Goal: Information Seeking & Learning: Learn about a topic

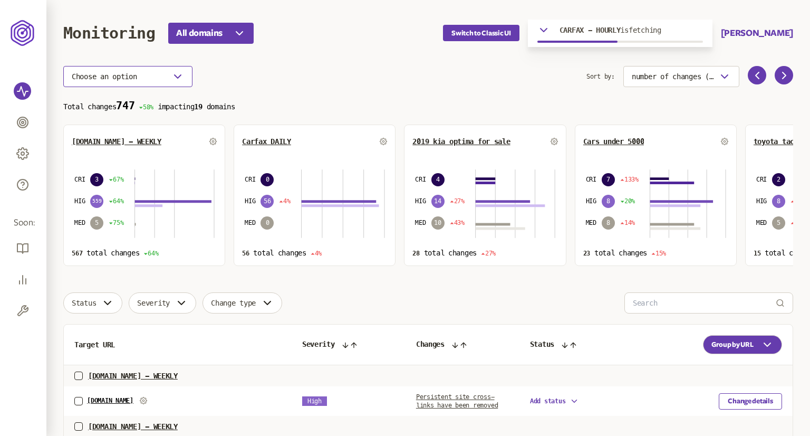
click at [146, 80] on button "Choose an option" at bounding box center [127, 76] width 129 height 21
click at [143, 78] on button "Choose an option" at bounding box center [127, 76] width 129 height 21
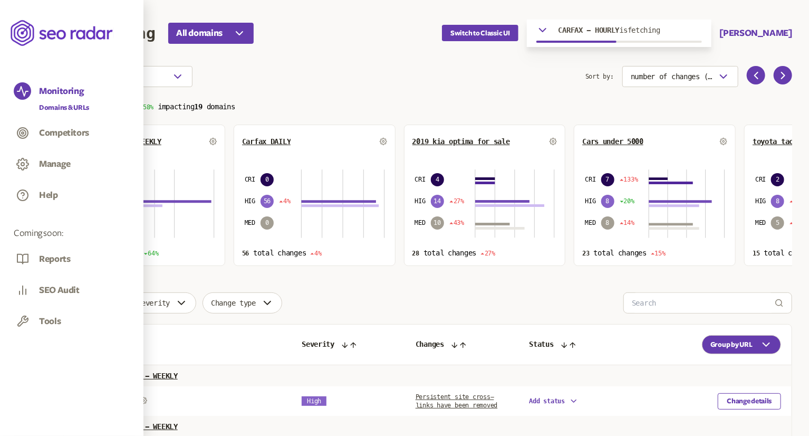
click at [30, 131] on div at bounding box center [22, 132] width 17 height 17
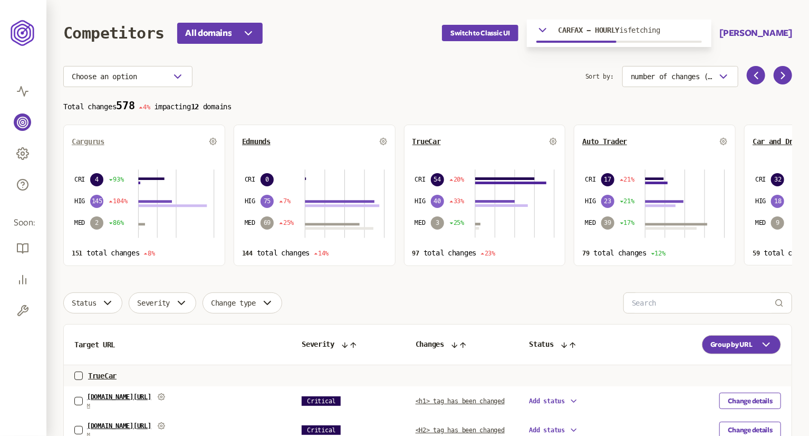
click at [83, 139] on span "Cargurus" at bounding box center [88, 141] width 33 height 8
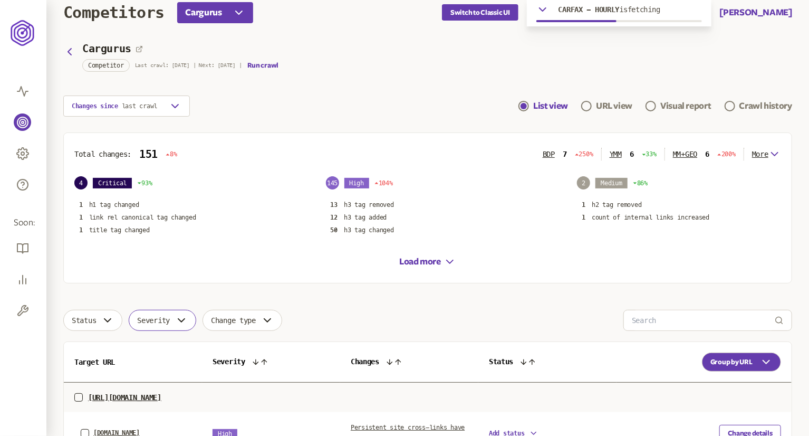
scroll to position [18, 0]
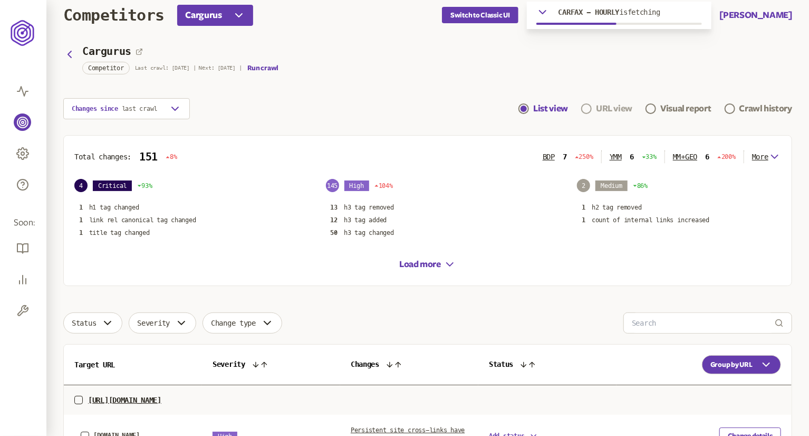
click at [592, 106] on link "URL view" at bounding box center [606, 108] width 51 height 13
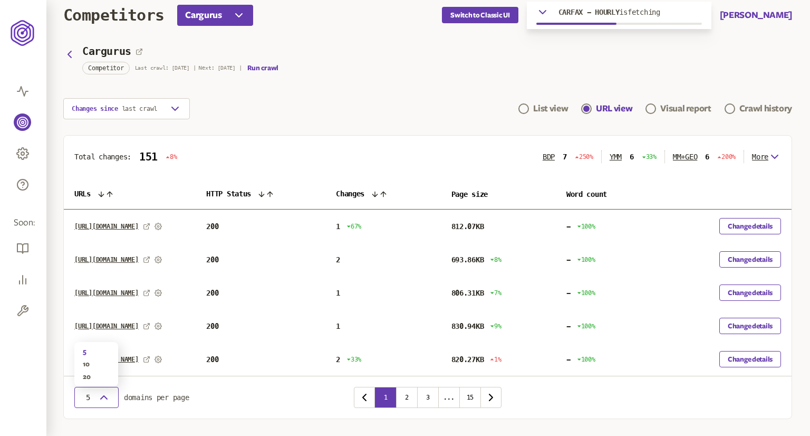
click at [91, 400] on span "5" at bounding box center [88, 397] width 11 height 8
click at [87, 373] on div "20" at bounding box center [96, 376] width 27 height 8
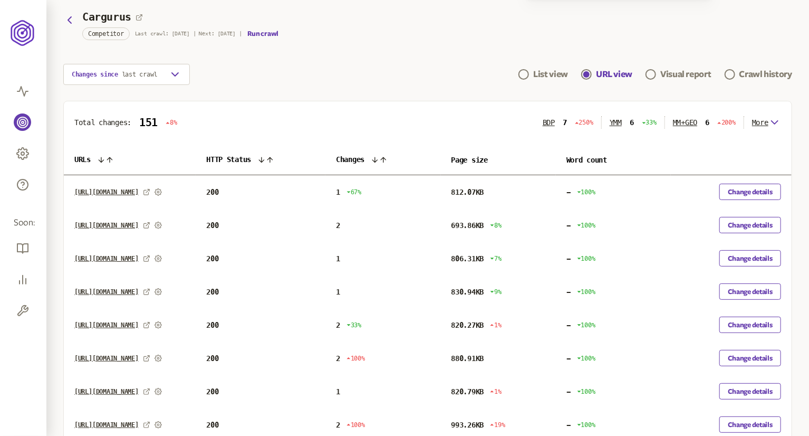
scroll to position [52, 0]
click at [738, 195] on button "Change details" at bounding box center [751, 192] width 62 height 16
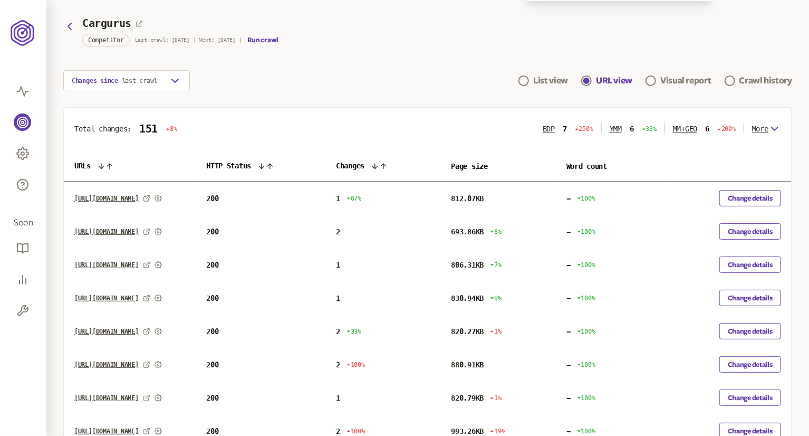
scroll to position [52, 0]
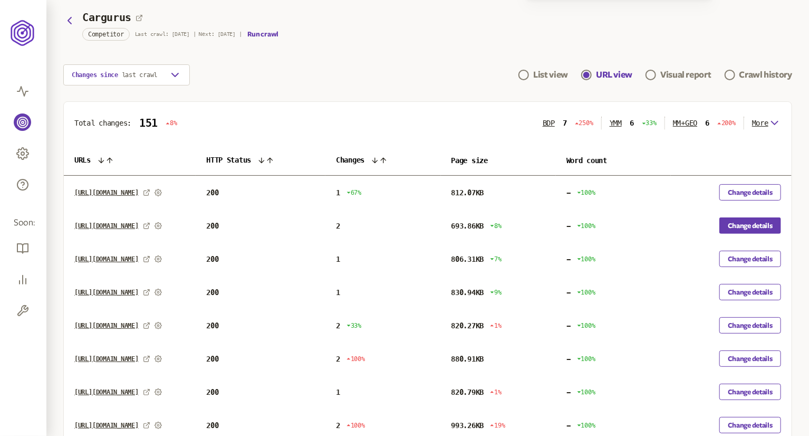
click at [739, 222] on button "Change details" at bounding box center [751, 225] width 62 height 16
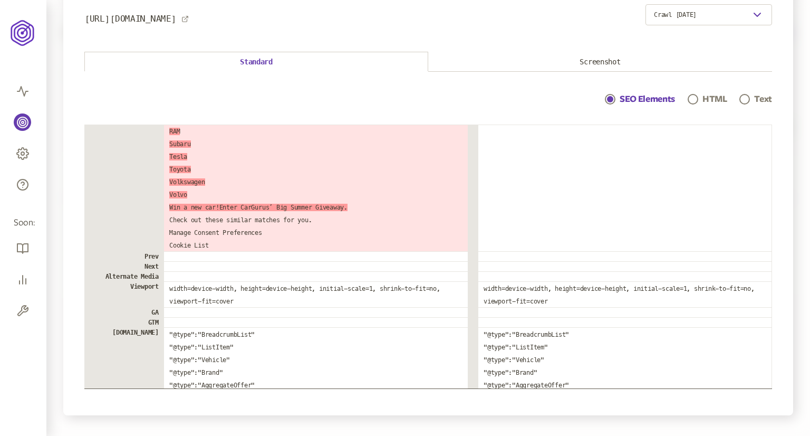
scroll to position [363, 0]
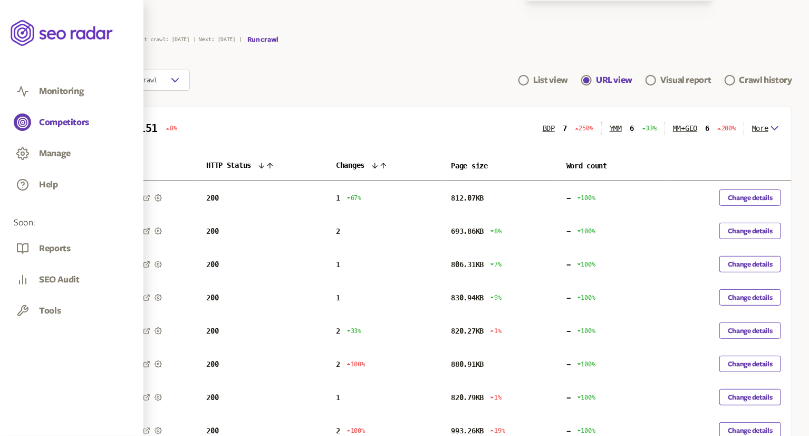
scroll to position [52, 0]
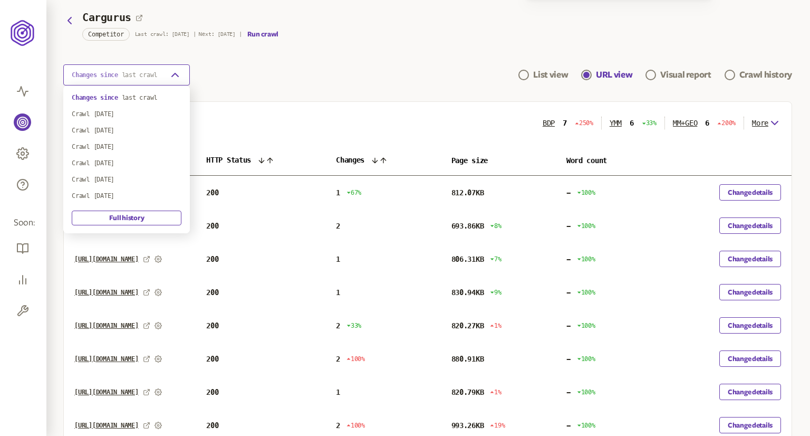
click at [158, 72] on span "last crawl" at bounding box center [140, 74] width 36 height 7
click at [137, 194] on div "Crawl [DATE]" at bounding box center [127, 195] width 110 height 8
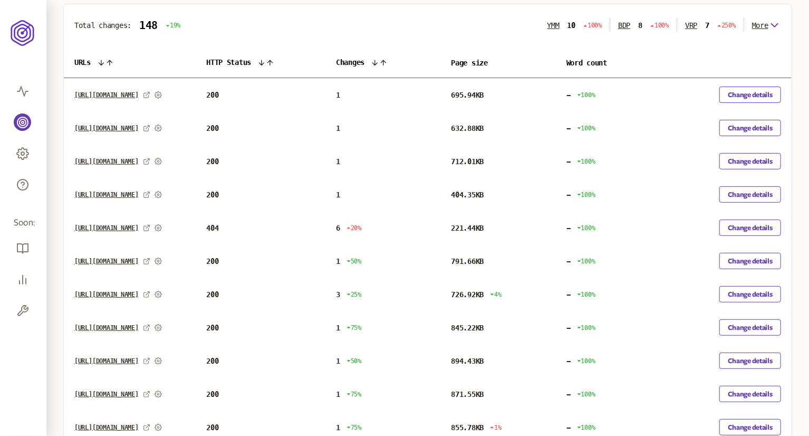
scroll to position [149, 0]
click at [745, 295] on button "Change details" at bounding box center [751, 294] width 62 height 16
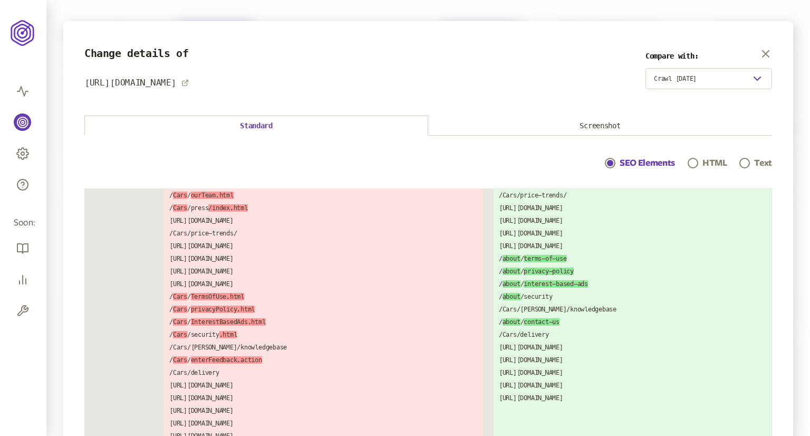
scroll to position [2015, 0]
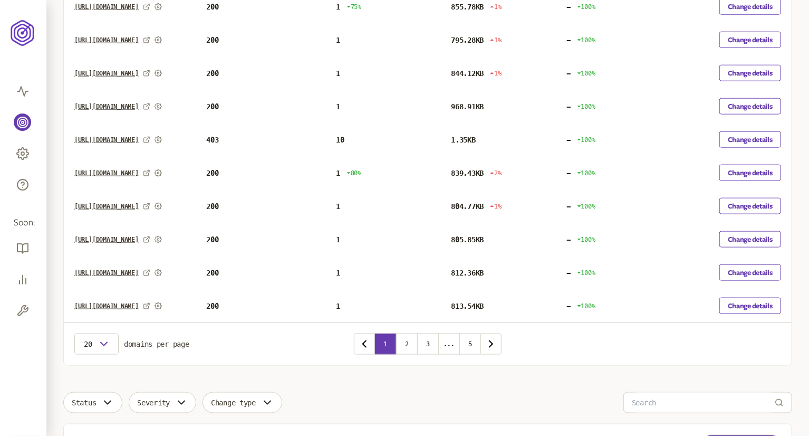
scroll to position [571, 0]
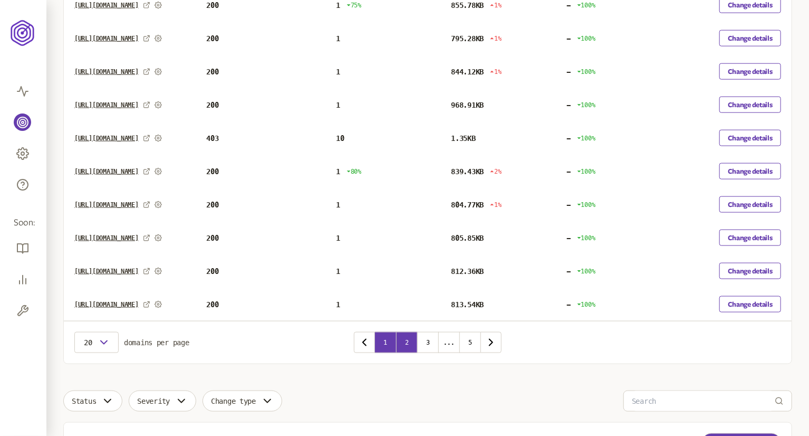
click at [409, 342] on button "2" at bounding box center [406, 342] width 21 height 21
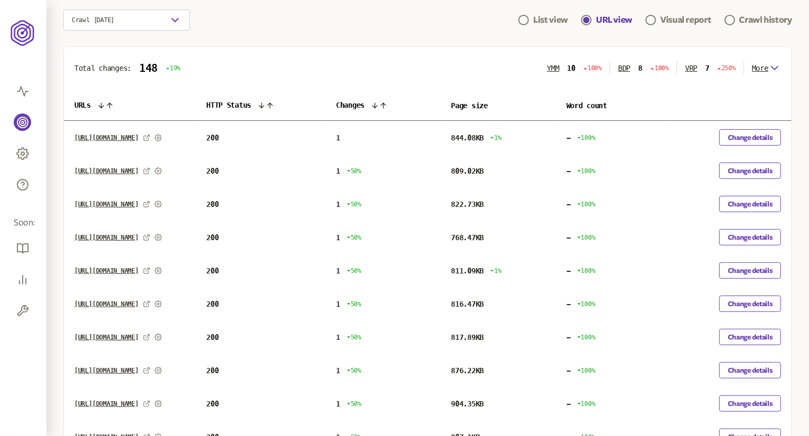
scroll to position [105, 0]
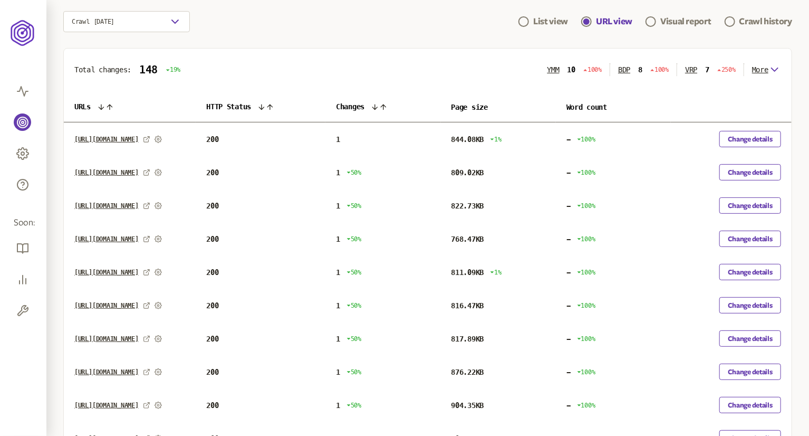
click at [432, 105] on th "Changes" at bounding box center [382, 107] width 115 height 31
click at [440, 109] on th "Changes" at bounding box center [382, 107] width 115 height 31
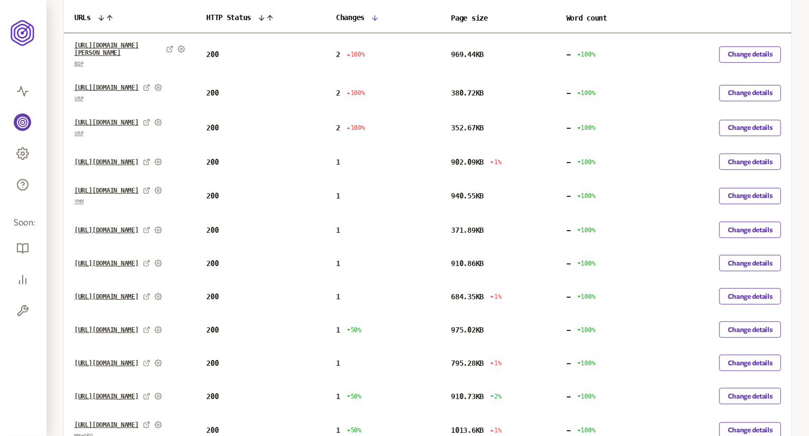
scroll to position [212, 0]
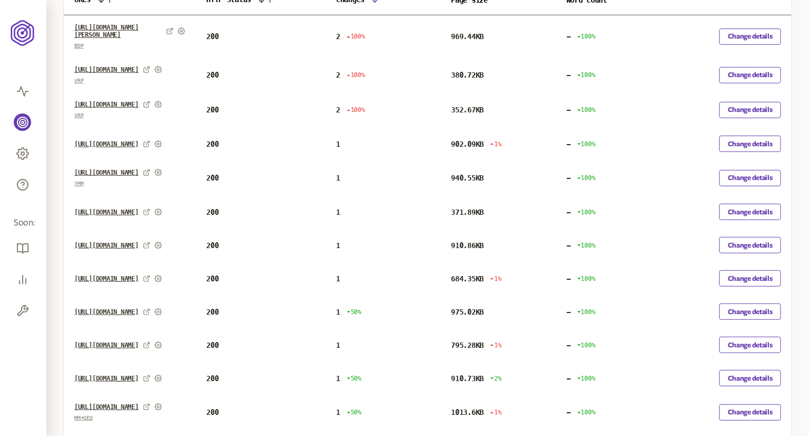
click at [139, 282] on link "https://www.cargurus.com/Cars/l-Used-2015-Dodge-Charger-SRT-Hellcat-RWD-New-Yor…" at bounding box center [106, 278] width 64 height 7
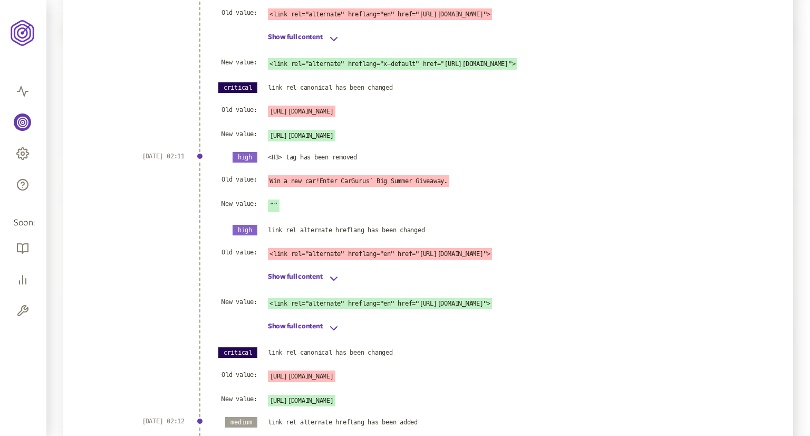
scroll to position [199, 0]
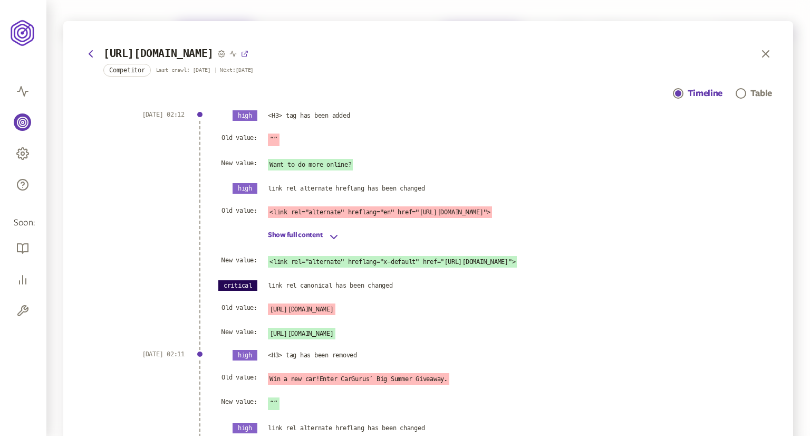
click at [248, 52] on icon at bounding box center [244, 53] width 7 height 7
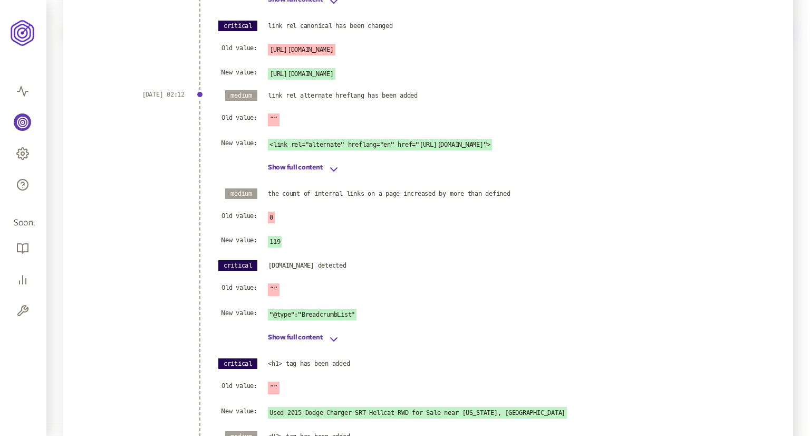
scroll to position [529, 0]
